Goal: Task Accomplishment & Management: Use online tool/utility

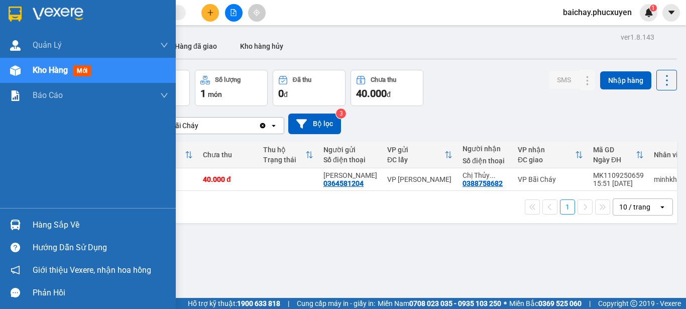
click at [41, 226] on div "Hàng sắp về" at bounding box center [101, 224] width 136 height 15
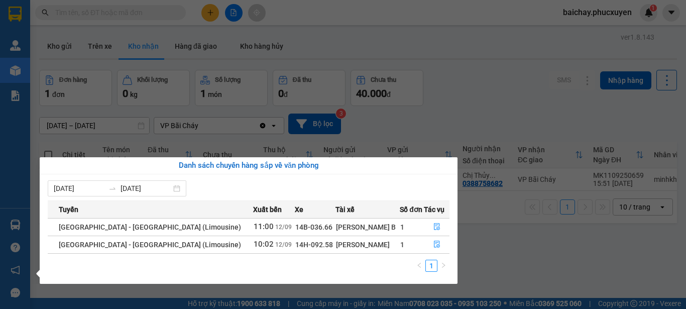
click at [516, 249] on section "Kết quả tìm kiếm ( 395 ) Bộ lọc Mã ĐH Trạng thái Món hàng Thu hộ Tổng cước Chưa…" at bounding box center [343, 154] width 686 height 309
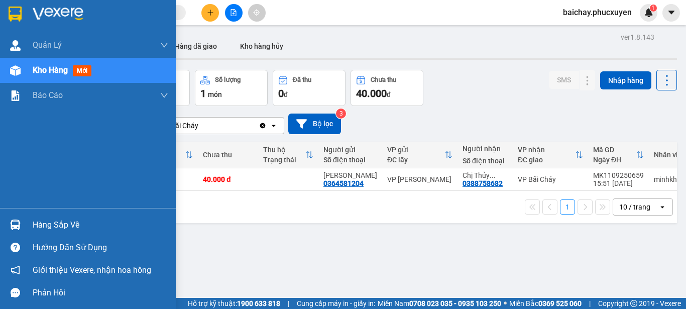
click at [49, 228] on div "Hàng sắp về" at bounding box center [101, 224] width 136 height 15
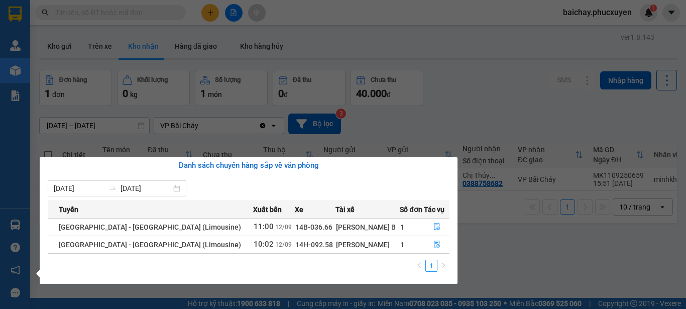
click at [508, 262] on section "Kết quả tìm kiếm ( 395 ) Bộ lọc Mã ĐH Trạng thái Món hàng Thu hộ Tổng cước Chưa…" at bounding box center [343, 154] width 686 height 309
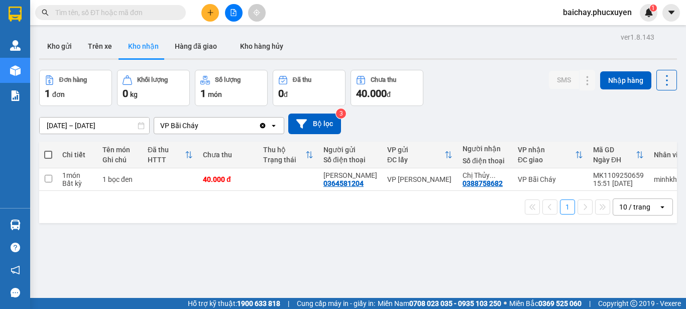
click at [332, 250] on div "ver 1.8.143 Kho gửi Trên xe Kho nhận Hàng đã giao Kho hàng hủy Đơn hàng 1 đơn K…" at bounding box center [358, 184] width 646 height 309
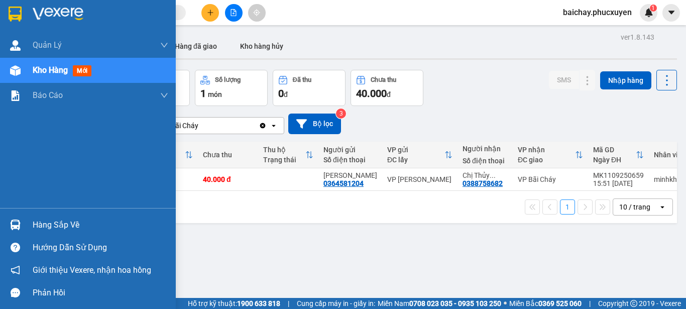
click at [53, 225] on div "Hàng sắp về" at bounding box center [101, 224] width 136 height 15
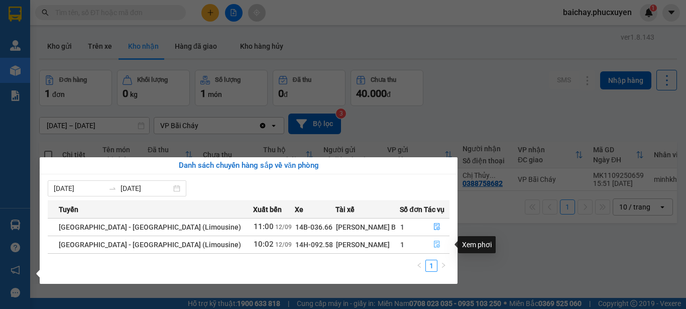
click at [433, 244] on icon "file-done" at bounding box center [436, 244] width 7 height 7
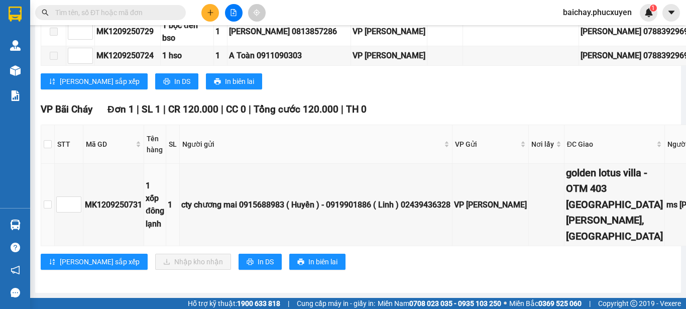
scroll to position [673, 0]
click at [48, 200] on input "checkbox" at bounding box center [48, 204] width 8 height 8
checkbox input "true"
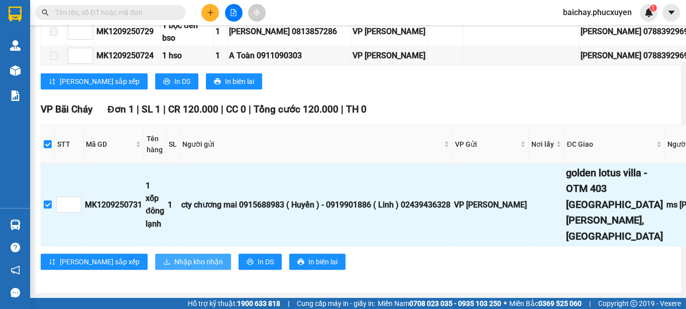
click at [174, 256] on span "Nhập kho nhận" at bounding box center [198, 261] width 49 height 11
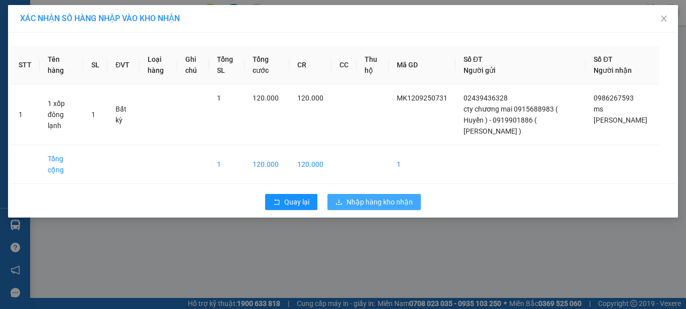
click at [374, 196] on span "Nhập hàng kho nhận" at bounding box center [379, 201] width 66 height 11
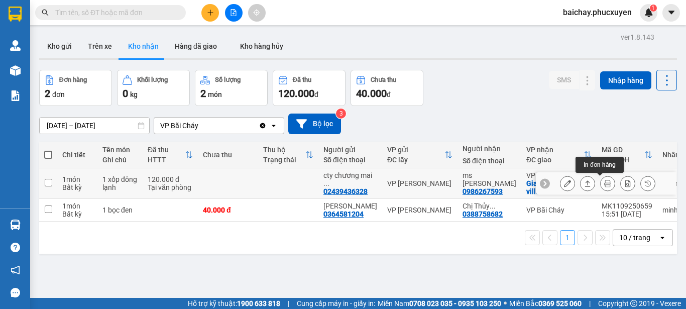
click at [604, 184] on icon at bounding box center [607, 183] width 7 height 7
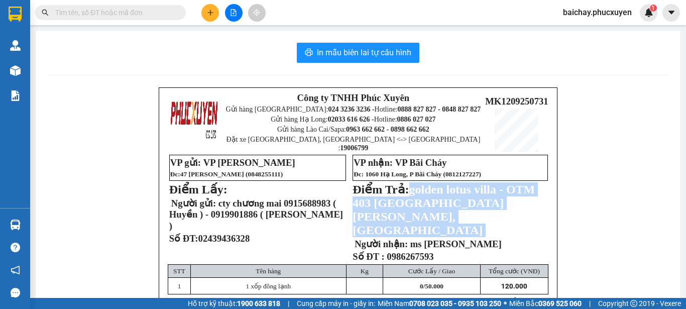
drag, startPoint x: 407, startPoint y: 188, endPoint x: 523, endPoint y: 209, distance: 118.0
click at [523, 209] on p "Điểm Trả: golden lotus villa - OTM 403 đường Mạc Đĩnh Chi, Hùng Thắng Hạ Long" at bounding box center [447, 209] width 188 height 55
copy span "golden lotus villa - OTM 403 đường Mạc Đĩnh Chi, Hùng Thắng Hạ Long"
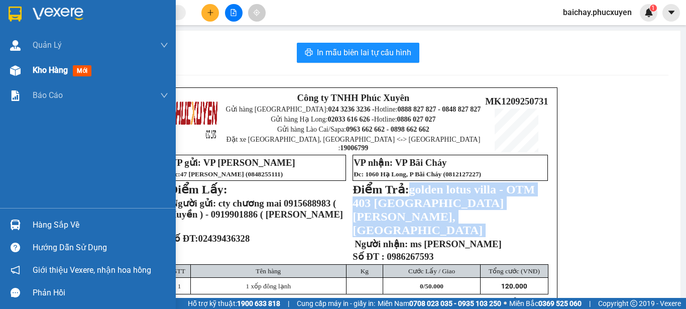
click at [44, 70] on span "Kho hàng" at bounding box center [50, 70] width 35 height 10
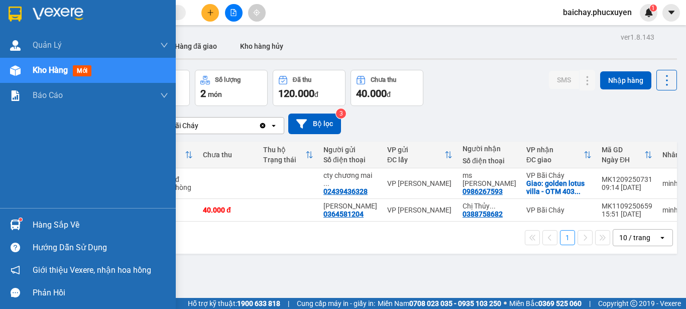
click at [68, 225] on div "Hàng sắp về" at bounding box center [101, 224] width 136 height 15
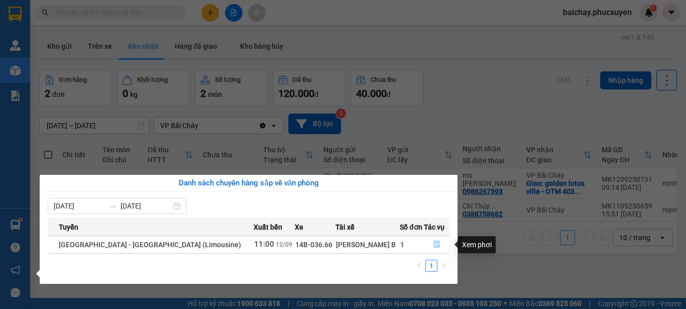
click at [433, 245] on icon "file-done" at bounding box center [436, 244] width 7 height 7
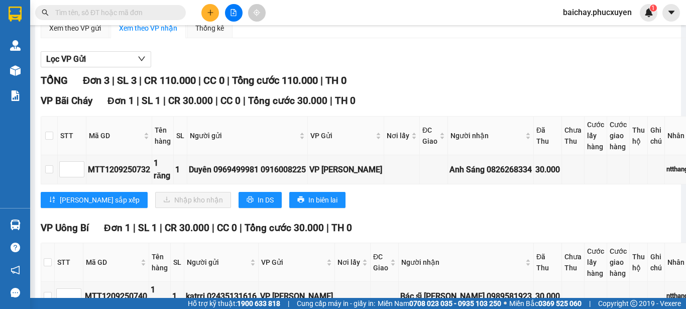
scroll to position [100, 0]
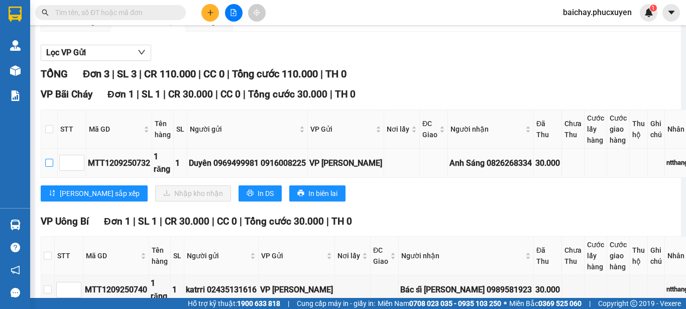
click at [48, 167] on input "checkbox" at bounding box center [49, 163] width 8 height 8
checkbox input "true"
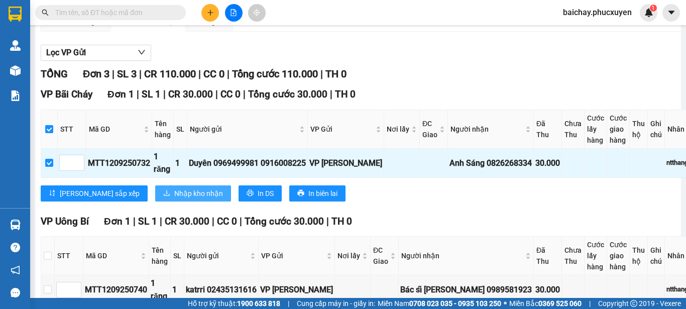
click at [174, 199] on span "Nhập kho nhận" at bounding box center [198, 193] width 49 height 11
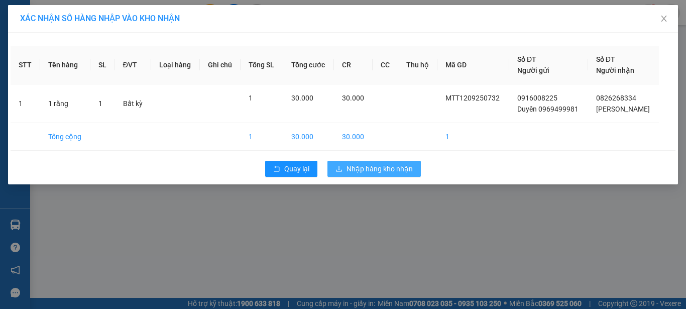
click at [371, 168] on span "Nhập hàng kho nhận" at bounding box center [379, 168] width 66 height 11
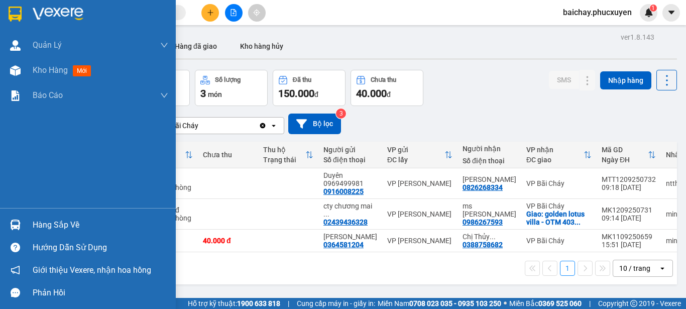
click at [43, 225] on div "Hàng sắp về" at bounding box center [101, 224] width 136 height 15
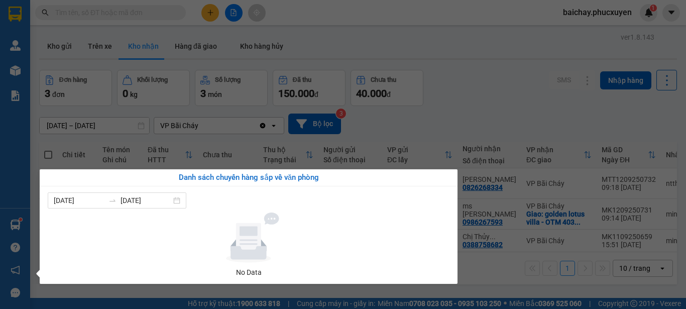
click at [477, 272] on section "Kết quả tìm kiếm ( 395 ) Bộ lọc Mã ĐH Trạng thái Món hàng Thu hộ Tổng cước Chưa…" at bounding box center [343, 154] width 686 height 309
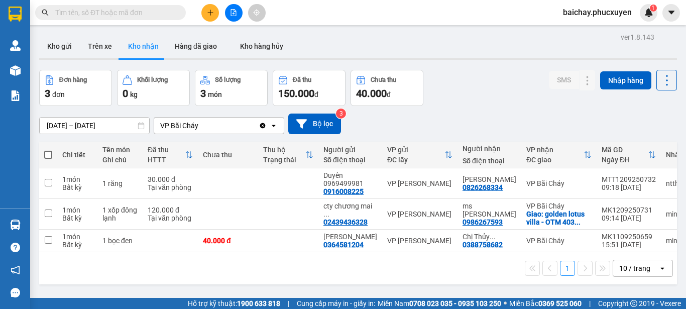
click at [602, 13] on span "baichay.phucxuyen" at bounding box center [597, 12] width 85 height 13
click at [578, 32] on span "Đăng xuất" at bounding box center [602, 31] width 63 height 11
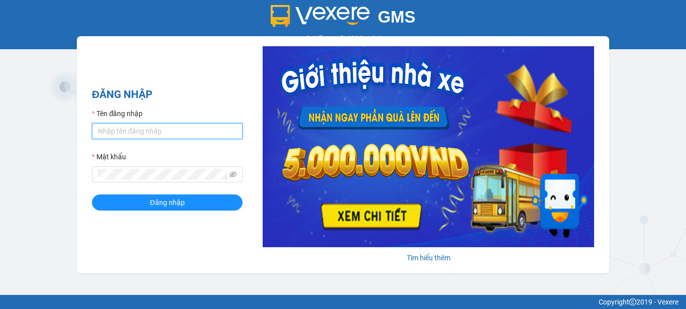
click at [158, 133] on input "Tên đăng nhập" at bounding box center [167, 131] width 151 height 16
type input "phuongbc.phucxuyen"
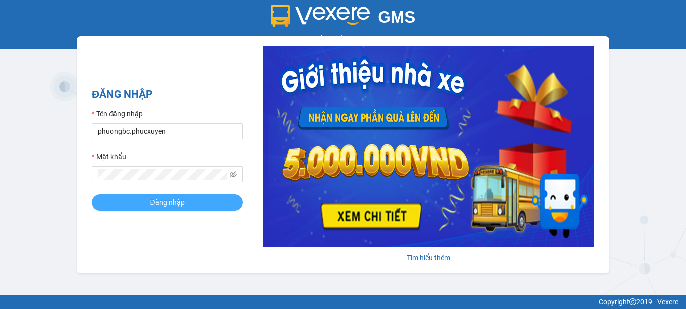
click at [160, 199] on span "Đăng nhập" at bounding box center [167, 202] width 35 height 11
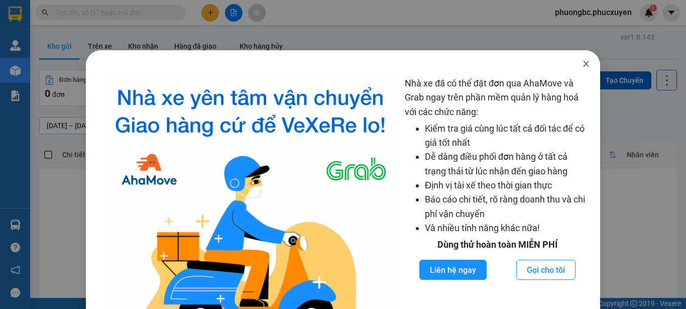
click at [582, 63] on icon "close" at bounding box center [586, 64] width 8 height 8
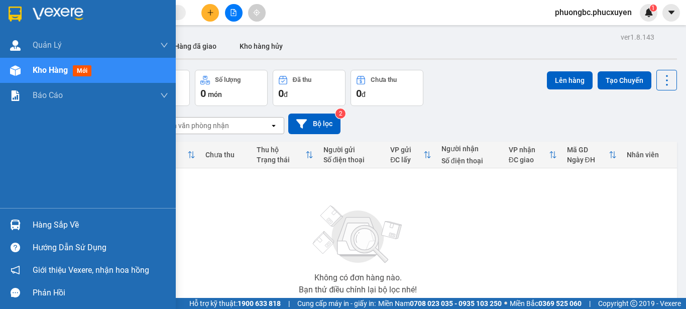
click at [42, 223] on div "Hàng sắp về" at bounding box center [101, 224] width 136 height 15
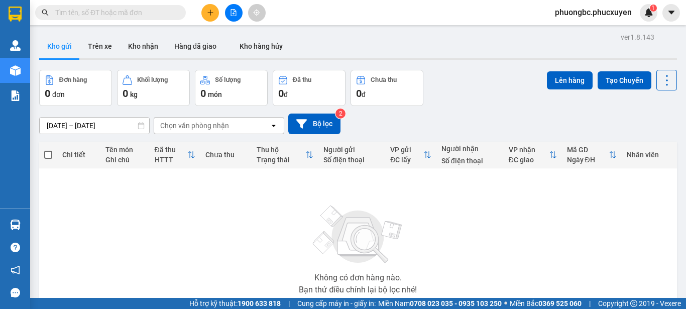
click at [512, 233] on section "Kết quả tìm kiếm ( 0 ) Bộ lọc No Data phuongbc.phucxuyen 1 Quản Lý Quản lý giao…" at bounding box center [343, 154] width 686 height 309
click at [456, 94] on div "Đơn hàng 0 đơn Khối lượng 0 kg Số lượng 0 món Đã thu 0 đ Chưa thu 0 đ Lên hàng …" at bounding box center [358, 88] width 638 height 36
click at [139, 46] on button "Kho nhận" at bounding box center [143, 46] width 46 height 24
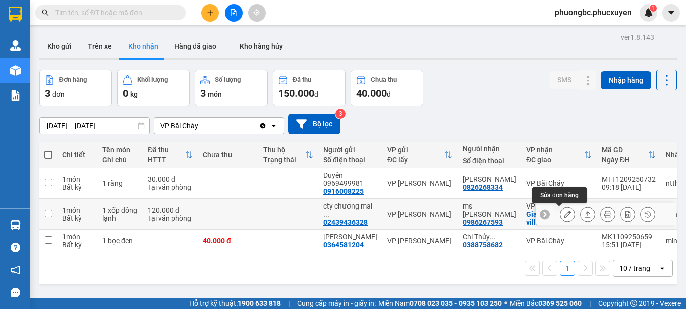
click at [564, 212] on icon at bounding box center [567, 213] width 7 height 7
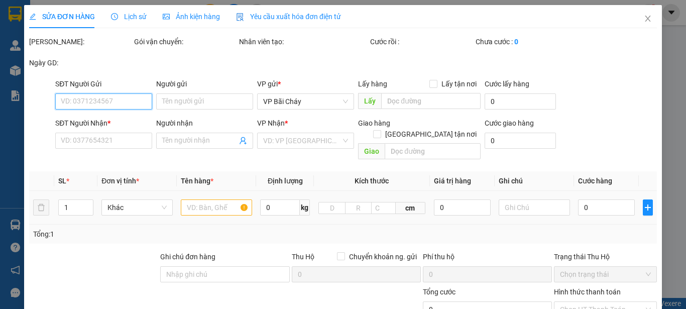
type input "02439436328"
type input "cty chương mai 0915688983 ( Huyền ) - 0919901886 ( Linh )"
type input "0986267593"
type input "ms melissa"
checkbox input "true"
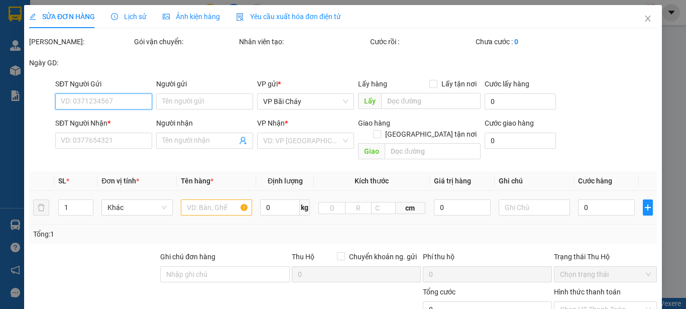
type input "golden lotus villa - OTM 403 đường Mạc Đĩnh Chi, Hùng Thắng Hạ Long"
type input "120.000"
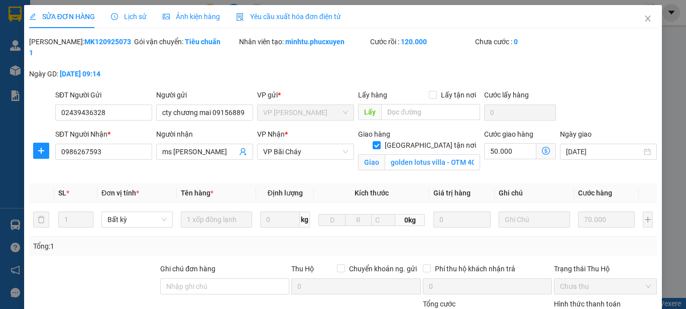
drag, startPoint x: 112, startPoint y: 39, endPoint x: 54, endPoint y: 44, distance: 58.5
click at [54, 44] on div "Mã ĐH: MK1209250731" at bounding box center [80, 47] width 103 height 22
copy b "MK1209250731"
drag, startPoint x: 158, startPoint y: 101, endPoint x: 259, endPoint y: 101, distance: 101.4
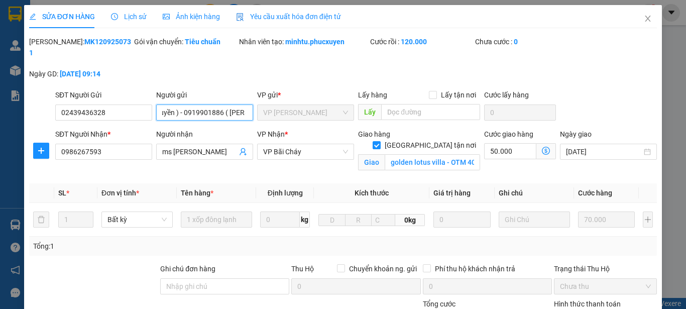
click at [259, 101] on div "SĐT Người Gửi 02439436328 Người gửi cty chương mai 0915688983 ( Huyền ) - 09199…" at bounding box center [356, 106] width 606 height 35
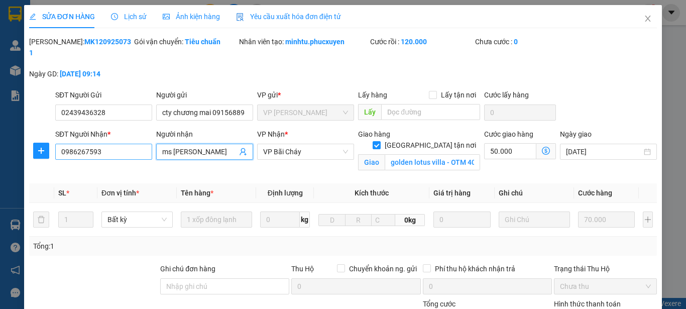
drag, startPoint x: 211, startPoint y: 140, endPoint x: 149, endPoint y: 137, distance: 61.8
click at [149, 137] on div "SĐT Người Nhận * 0986267593 Người nhận ms melissa ms melissa VP Nhận * VP Bãi C…" at bounding box center [356, 152] width 606 height 47
drag, startPoint x: 114, startPoint y: 140, endPoint x: 36, endPoint y: 137, distance: 78.4
click at [36, 137] on div "SĐT Người Nhận * 0986267593 0986267593 Người nhận ms melissa VP Nhận * VP Bãi C…" at bounding box center [343, 152] width 630 height 47
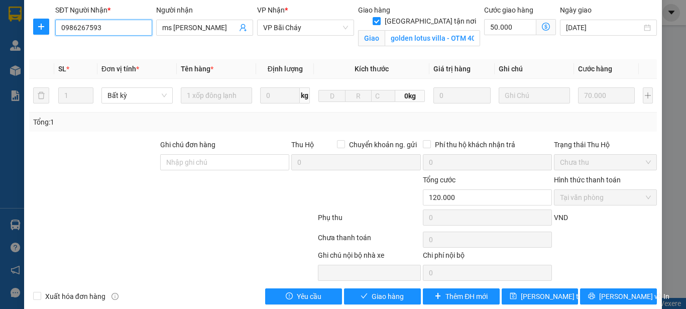
scroll to position [128, 0]
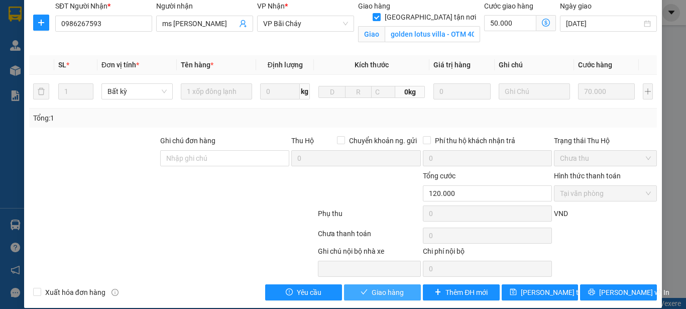
click at [384, 287] on span "Giao hàng" at bounding box center [388, 292] width 32 height 11
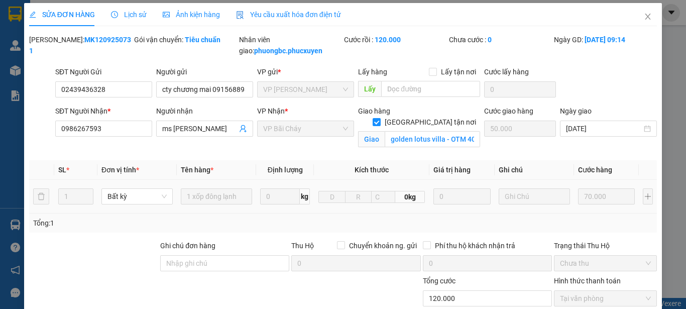
scroll to position [0, 0]
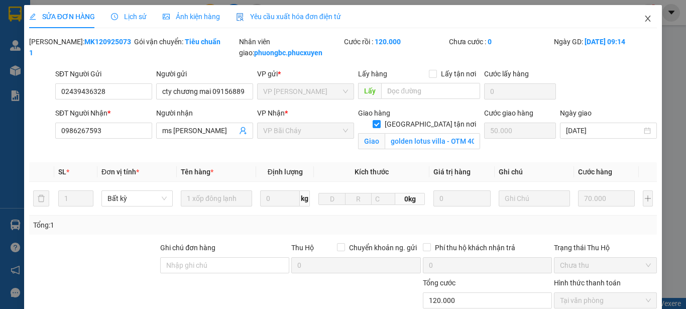
click at [644, 19] on icon "close" at bounding box center [648, 19] width 8 height 8
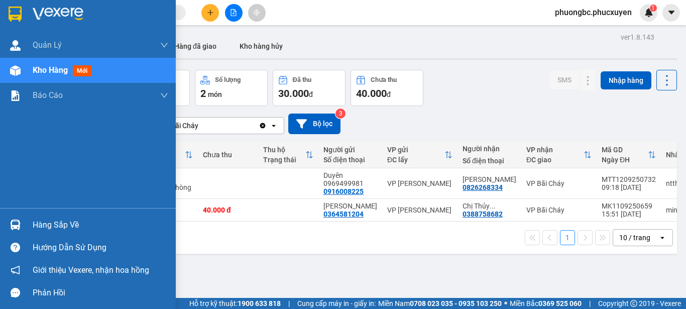
click at [52, 224] on div "Hàng sắp về" at bounding box center [101, 224] width 136 height 15
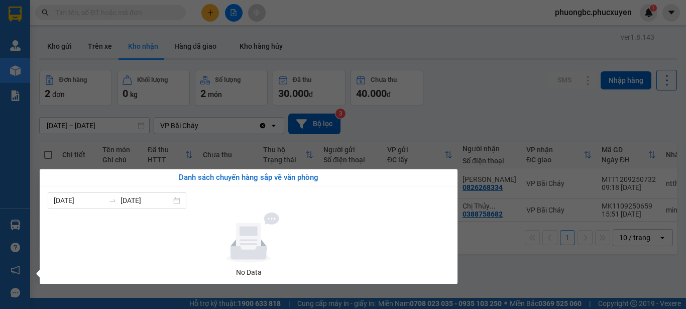
click at [472, 86] on section "Kết quả tìm kiếm ( 0 ) Bộ lọc No Data phuongbc.phucxuyen 1 Quản Lý Quản lý giao…" at bounding box center [343, 154] width 686 height 309
